Goal: Find specific page/section: Find specific page/section

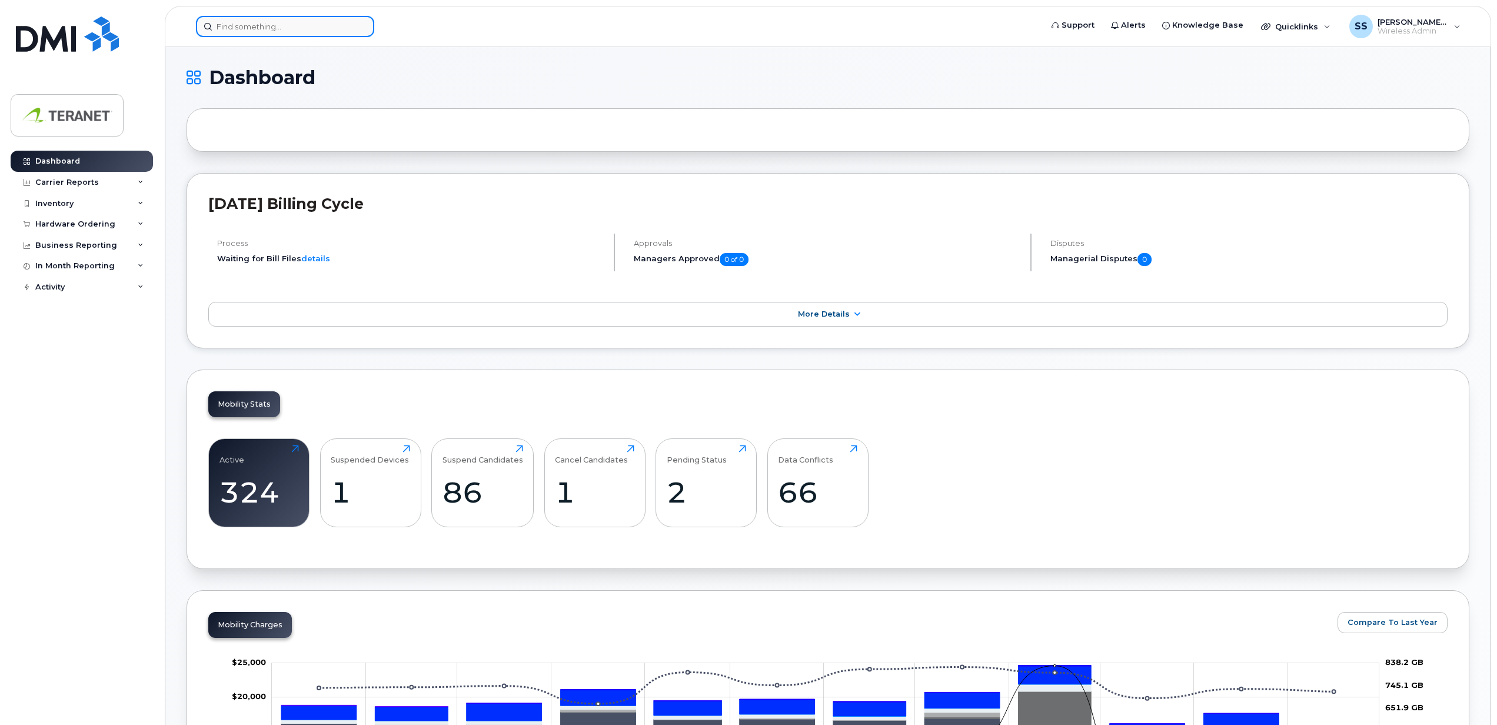
click at [297, 25] on input at bounding box center [285, 26] width 178 height 21
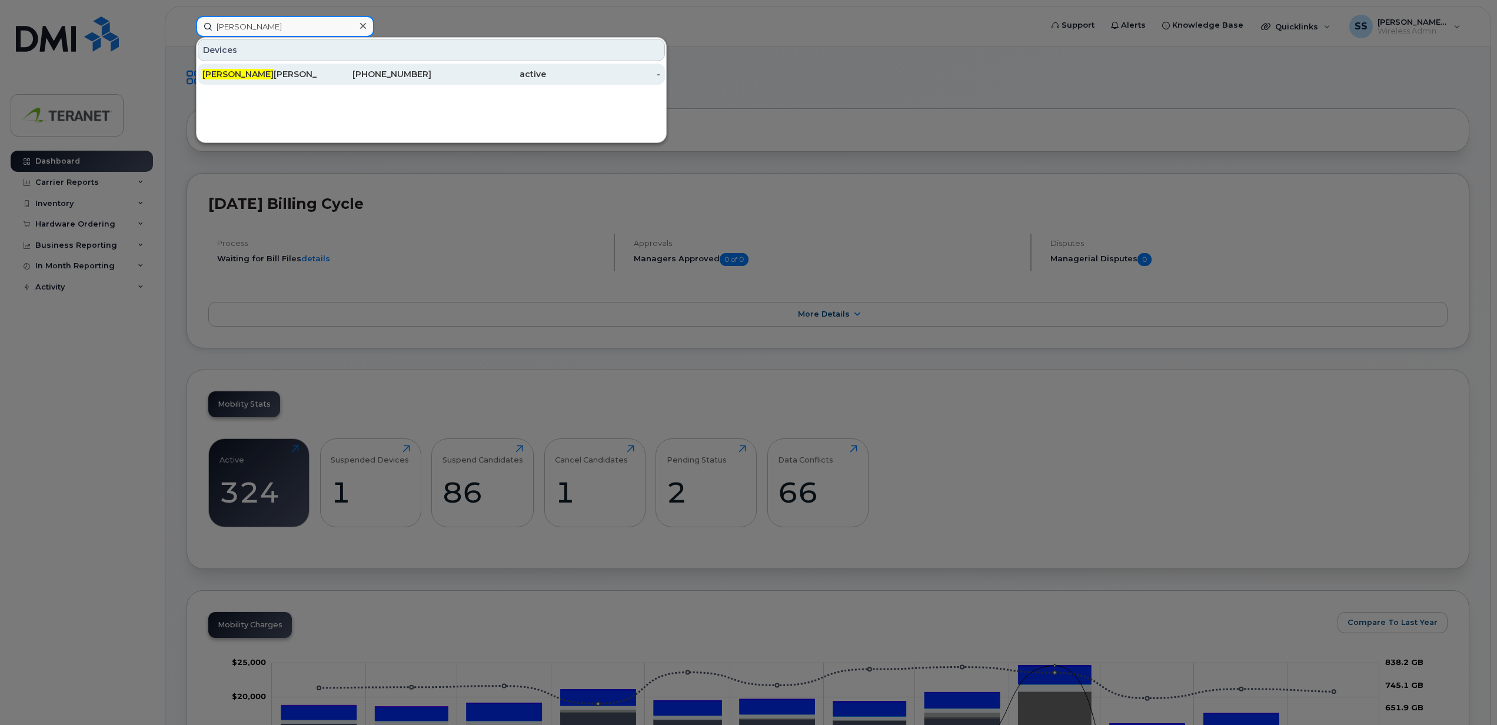
type input "biren"
click at [313, 67] on div "Biren Parikh" at bounding box center [259, 74] width 115 height 21
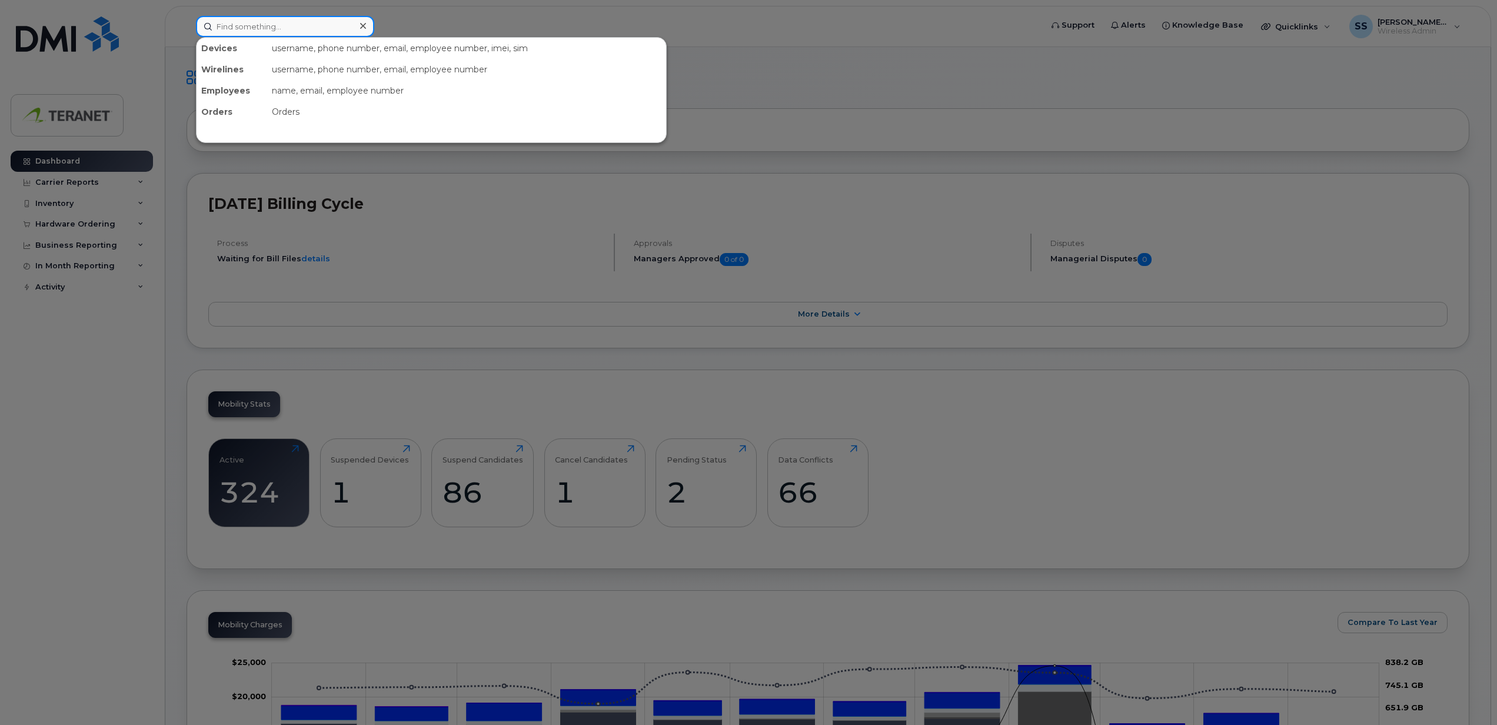
click at [328, 36] on input at bounding box center [285, 26] width 178 height 21
paste input "Sally Yu"
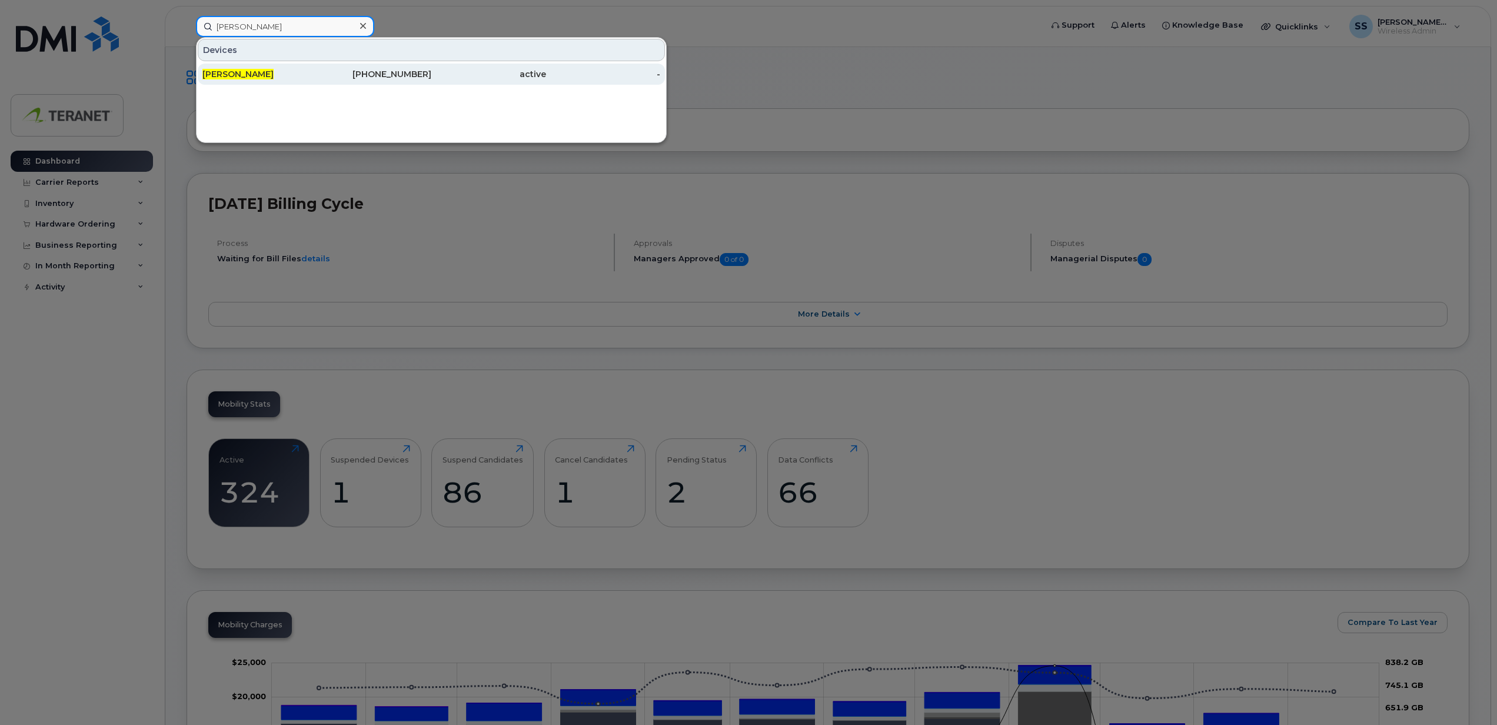
type input "Sally Yu"
click at [315, 69] on div "Sally Yu" at bounding box center [259, 74] width 115 height 12
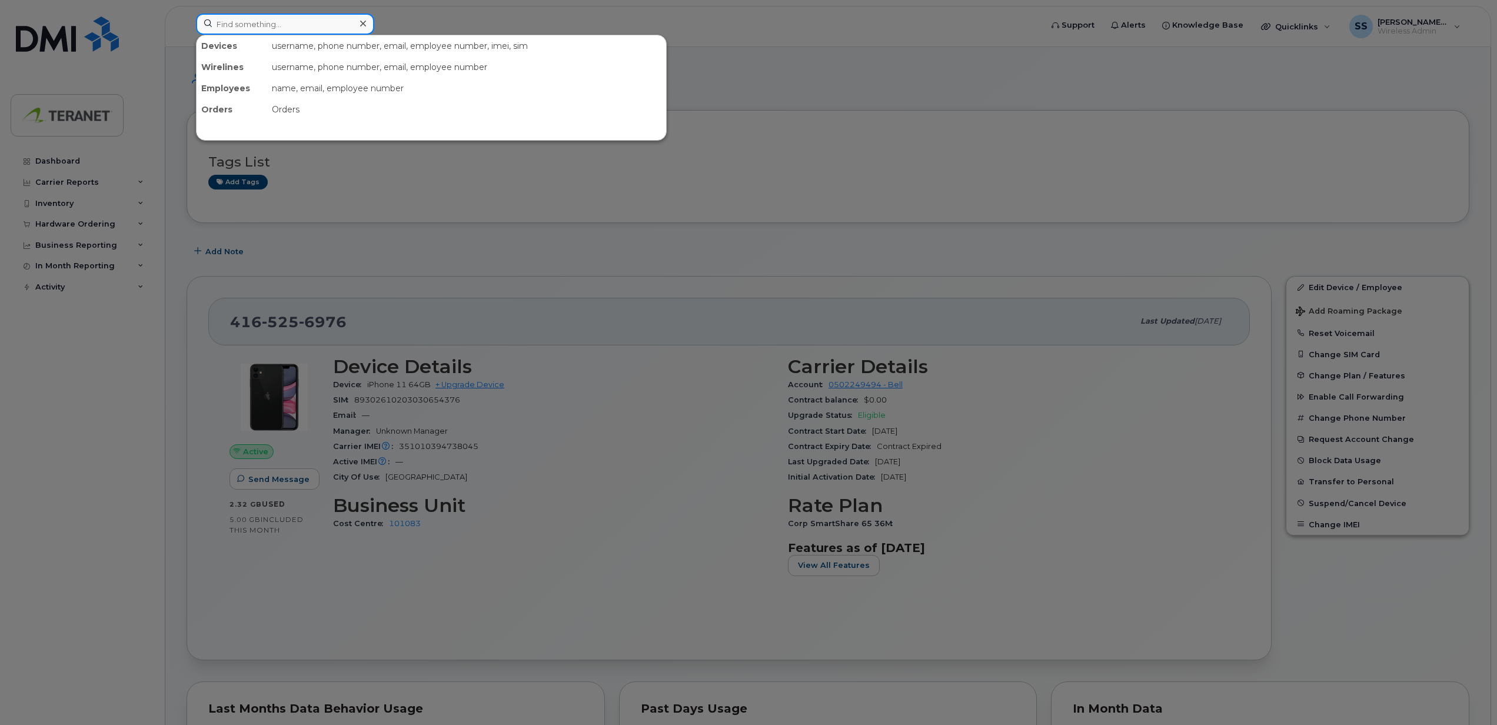
click at [328, 22] on input at bounding box center [285, 24] width 178 height 21
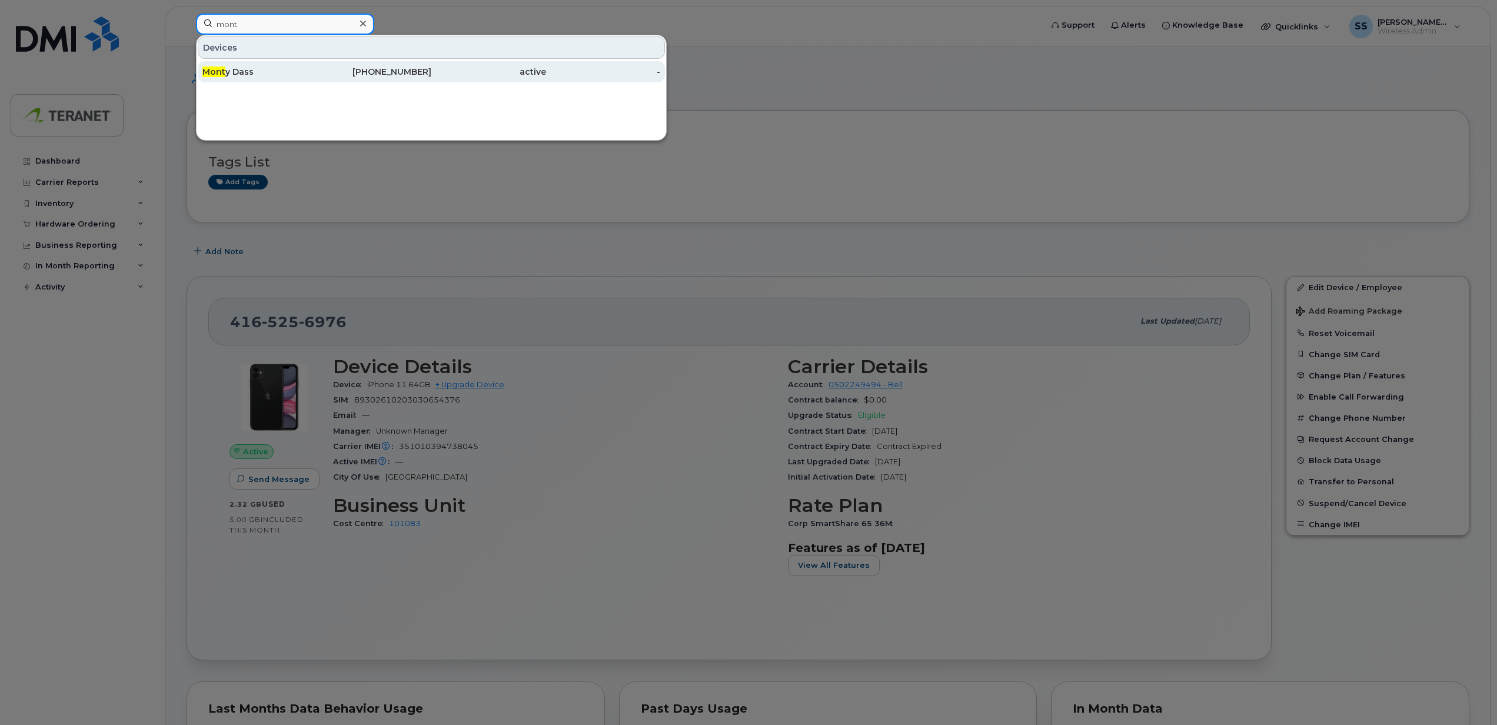
type input "mont"
drag, startPoint x: 297, startPoint y: 67, endPoint x: 370, endPoint y: 92, distance: 77.2
click at [297, 67] on div "Mont y Dass" at bounding box center [259, 72] width 115 height 12
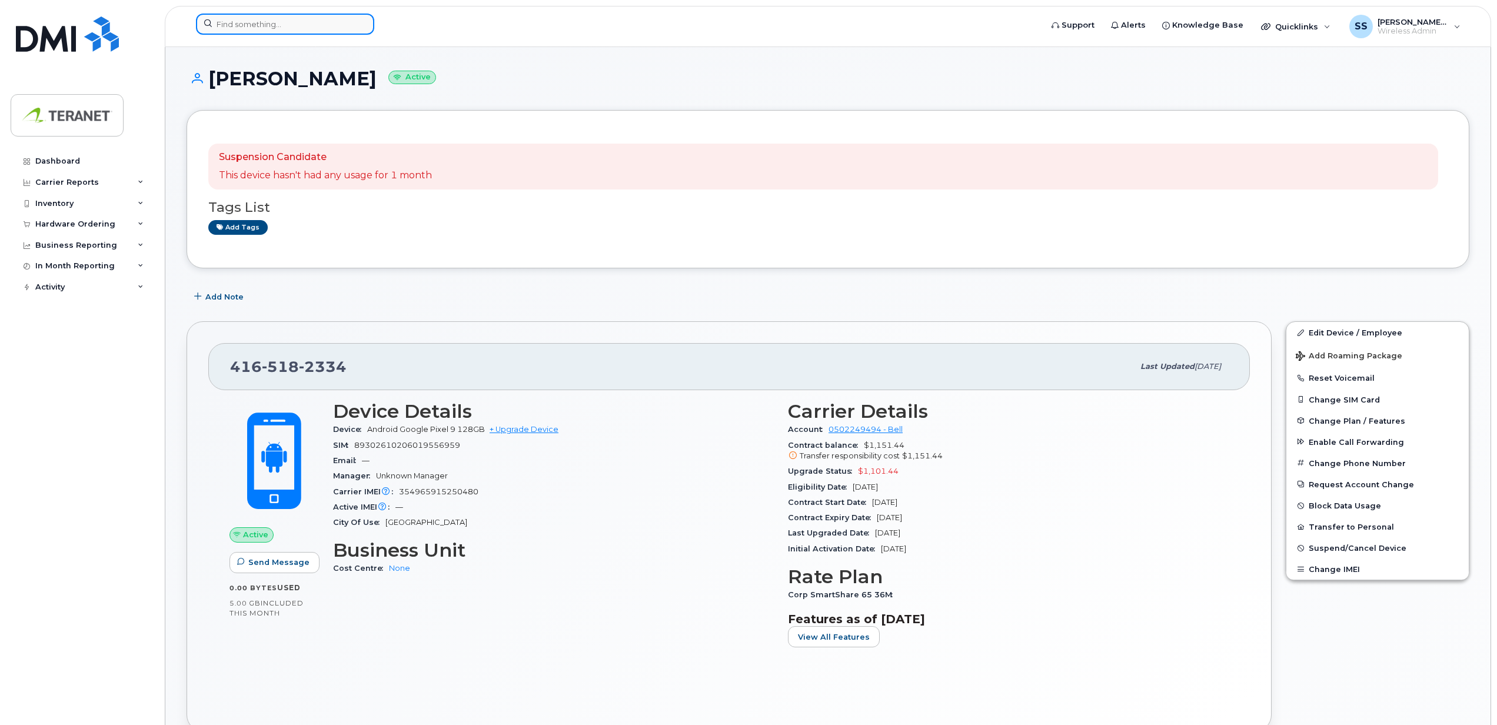
click at [307, 19] on input at bounding box center [285, 24] width 178 height 21
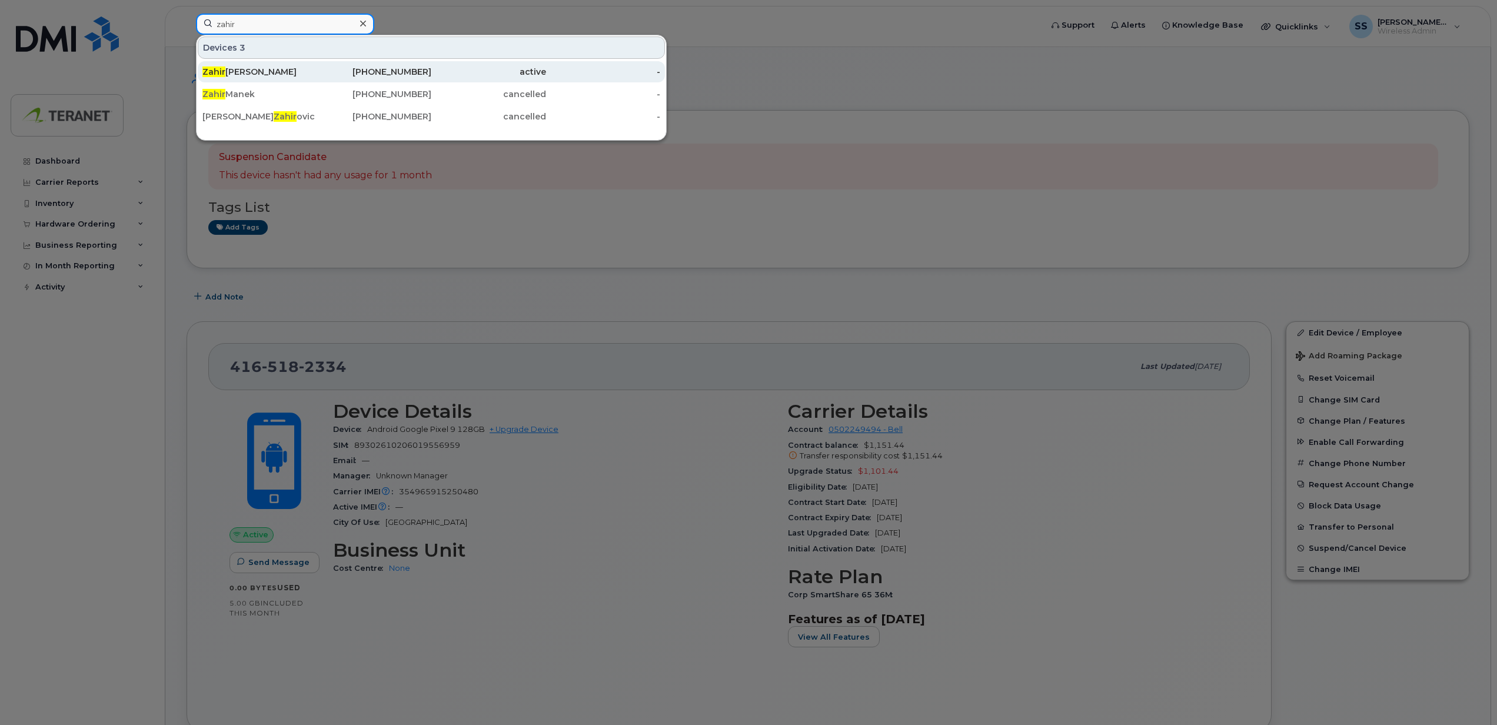
type input "zahir"
drag, startPoint x: 344, startPoint y: 71, endPoint x: 360, endPoint y: 75, distance: 16.6
click at [344, 71] on div "416-884-5284" at bounding box center [374, 72] width 115 height 12
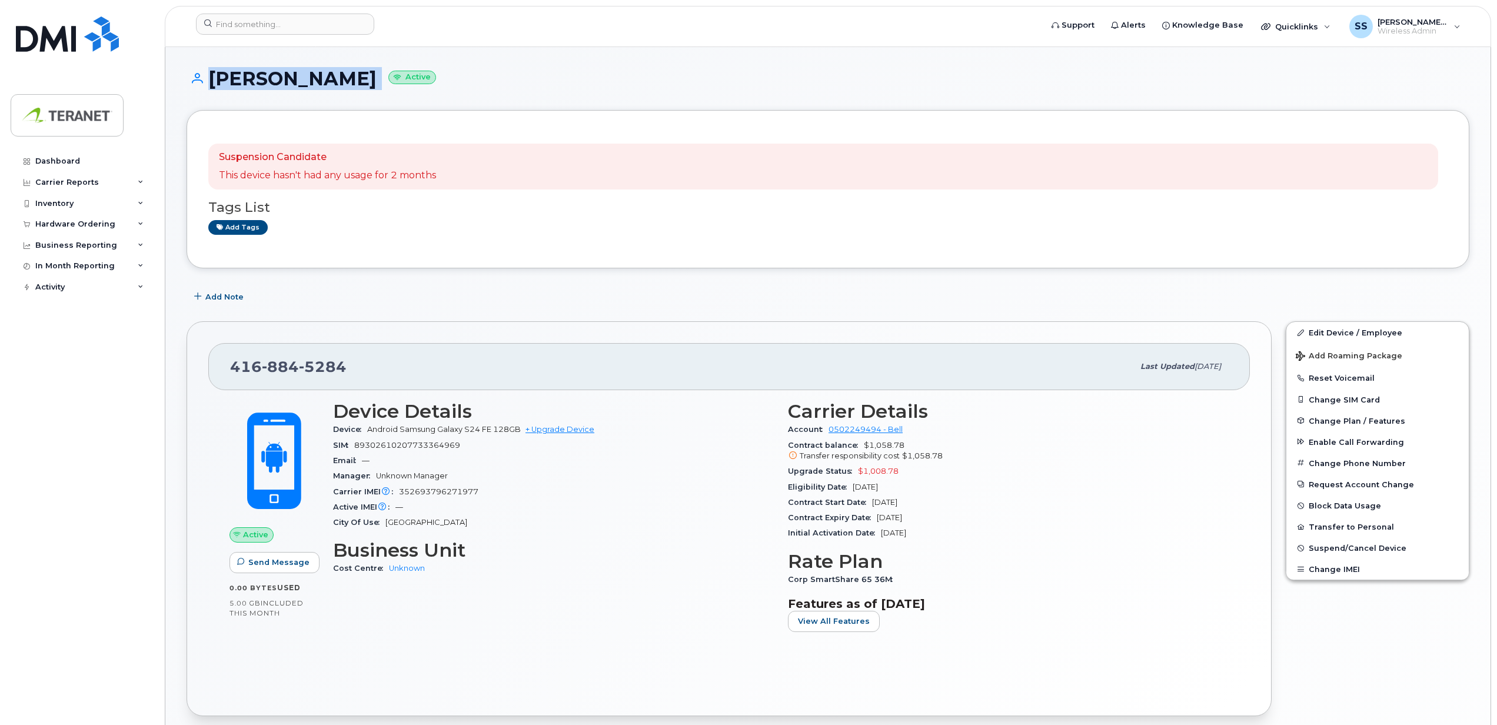
drag, startPoint x: 208, startPoint y: 81, endPoint x: 379, endPoint y: 78, distance: 170.7
click at [379, 78] on h1 "[PERSON_NAME] Active" at bounding box center [828, 78] width 1283 height 21
click at [288, 24] on input at bounding box center [285, 24] width 178 height 21
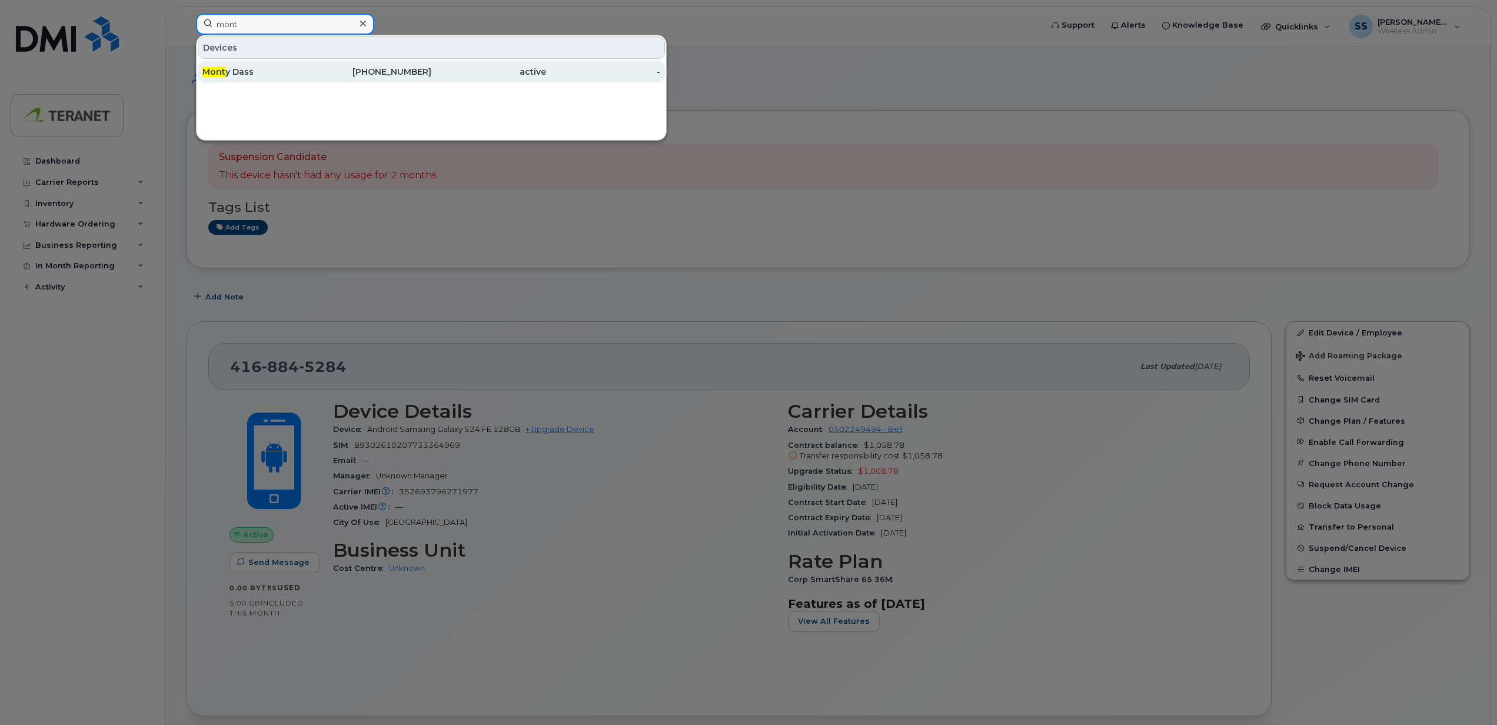
type input "mont"
click at [599, 78] on div "-" at bounding box center [603, 72] width 115 height 12
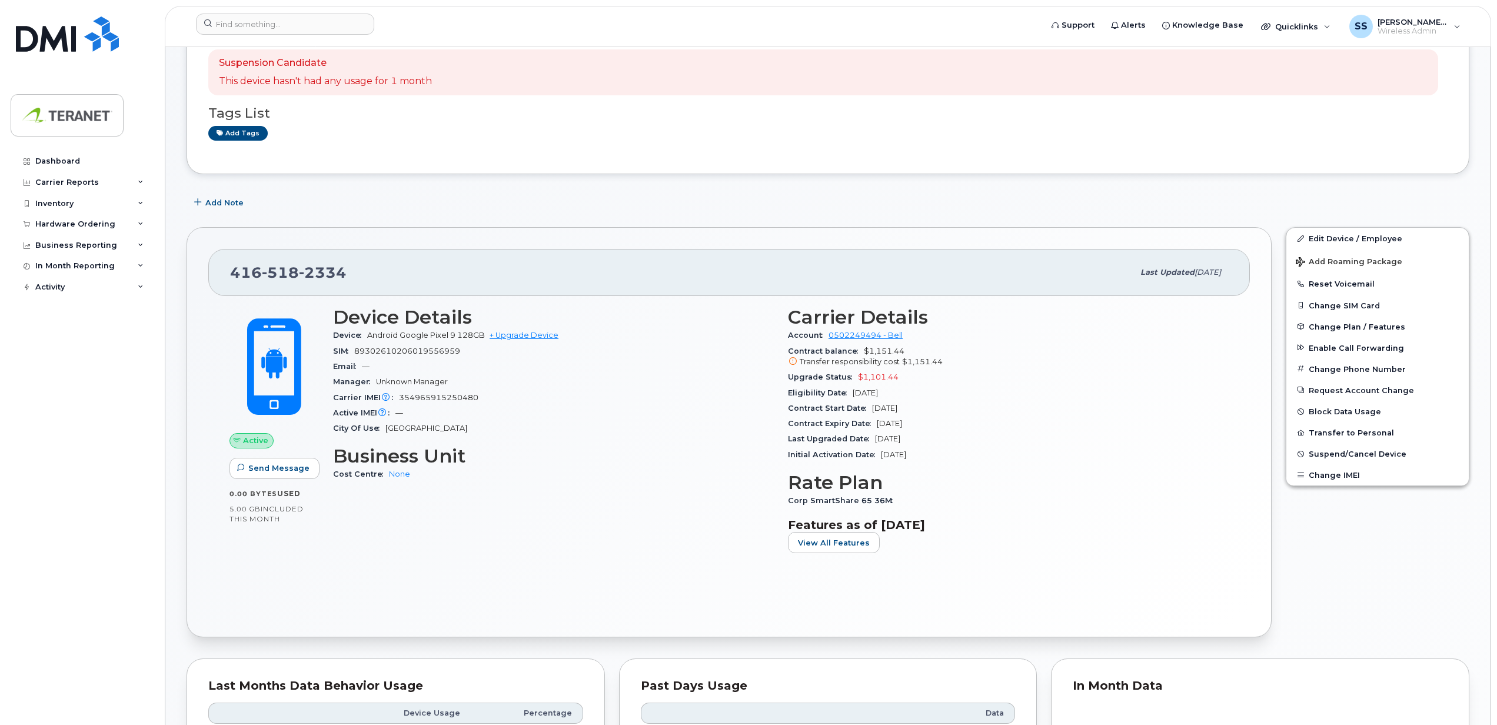
scroll to position [78, 0]
